Goal: Check status: Check status

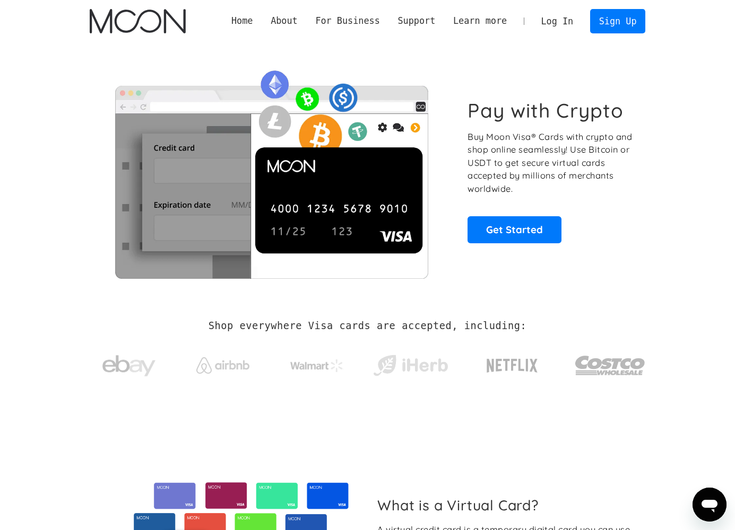
click at [563, 20] on link "Log In" at bounding box center [557, 21] width 50 height 23
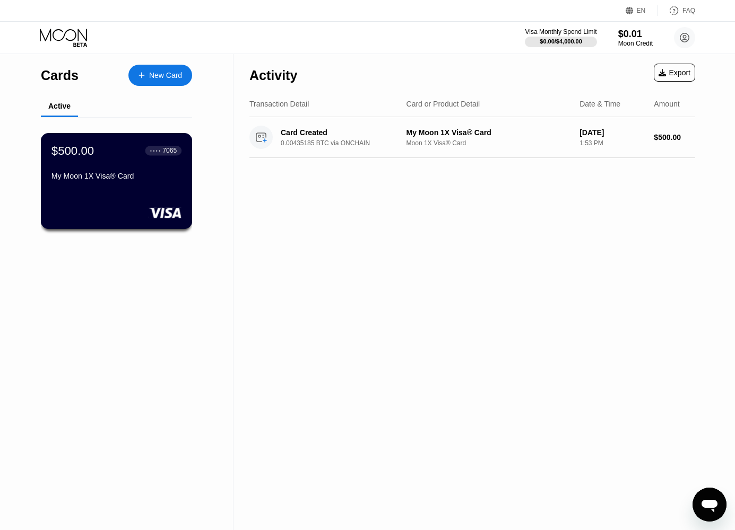
click at [104, 174] on div "My Moon 1X Visa® Card" at bounding box center [116, 176] width 130 height 8
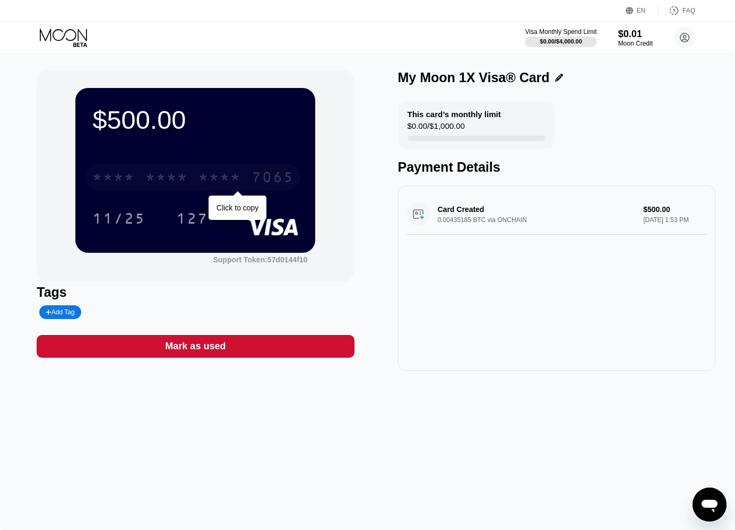
click at [133, 180] on div "* * * *" at bounding box center [113, 178] width 42 height 17
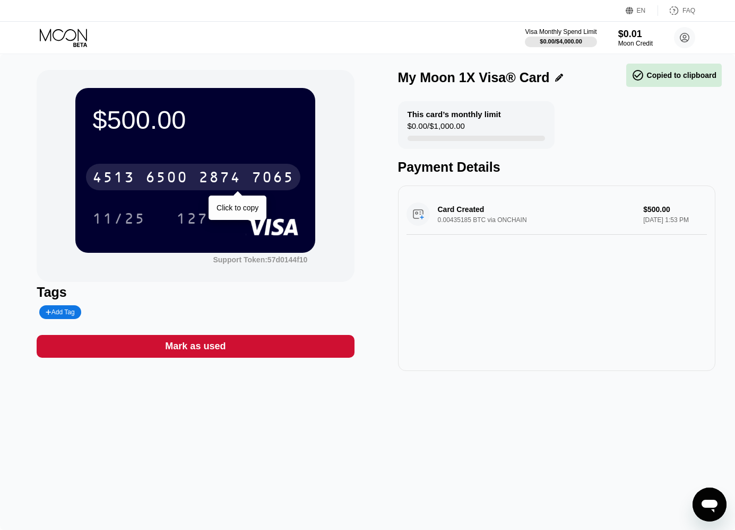
drag, startPoint x: 182, startPoint y: 181, endPoint x: 209, endPoint y: 178, distance: 26.7
click at [183, 181] on div "6500" at bounding box center [166, 178] width 42 height 17
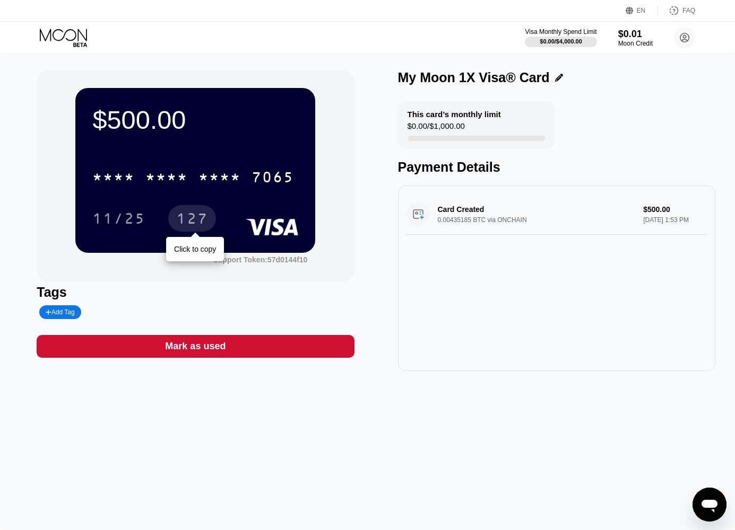
click at [189, 222] on div "127" at bounding box center [192, 220] width 32 height 17
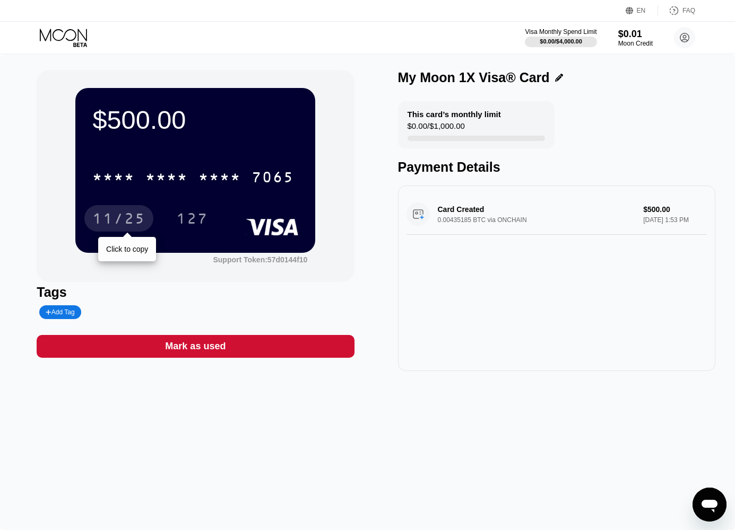
click at [122, 219] on div "11/25" at bounding box center [118, 220] width 53 height 17
click at [685, 37] on circle at bounding box center [684, 37] width 21 height 21
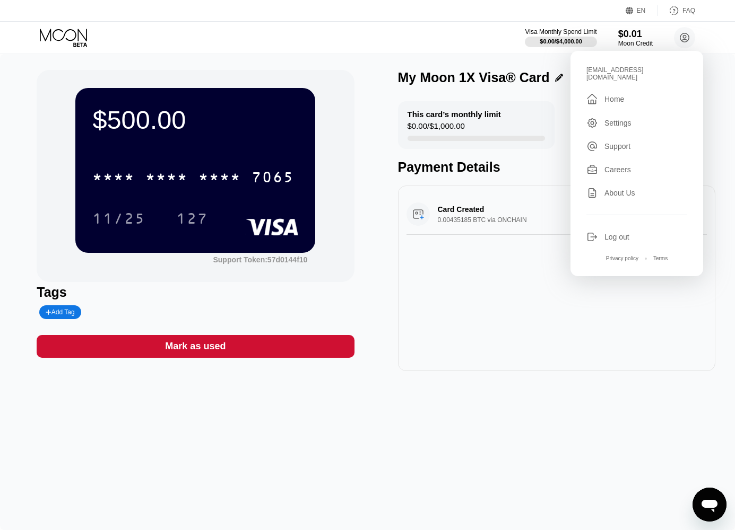
click at [304, 24] on div "Visa Monthly Spend Limit $0.00 / $4,000.00 $0.01 Moon Credit davidarogers1@prot…" at bounding box center [367, 38] width 735 height 32
